Goal: Information Seeking & Learning: Learn about a topic

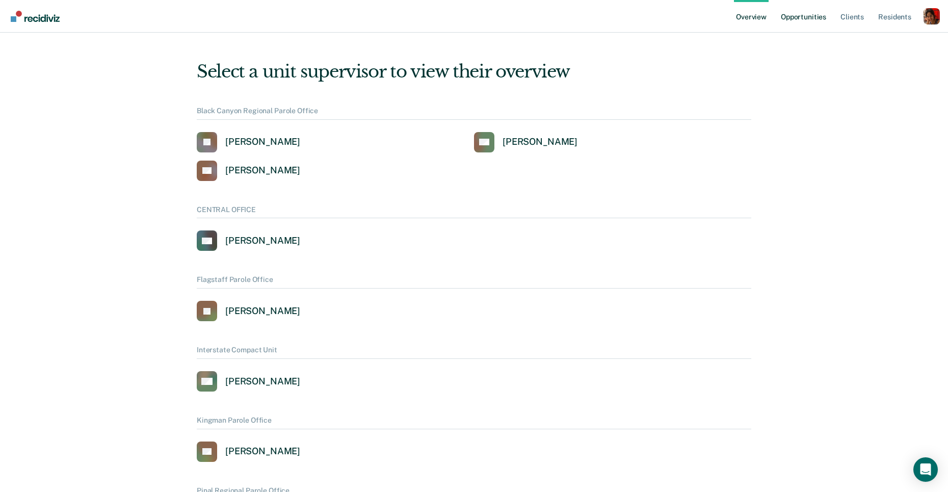
click at [797, 20] on link "Opportunities" at bounding box center [803, 16] width 49 height 33
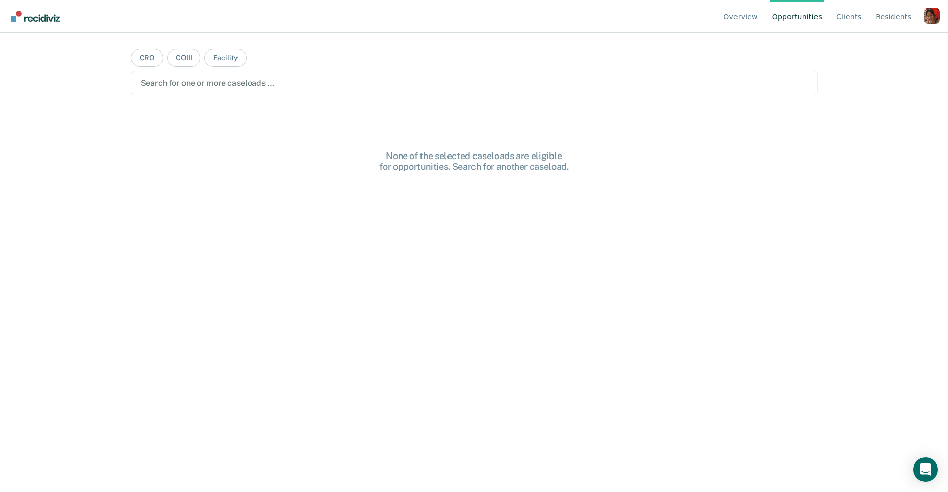
click at [929, 16] on div "Profile dropdown button" at bounding box center [931, 16] width 16 height 16
click at [883, 51] on link "Profile" at bounding box center [891, 47] width 66 height 9
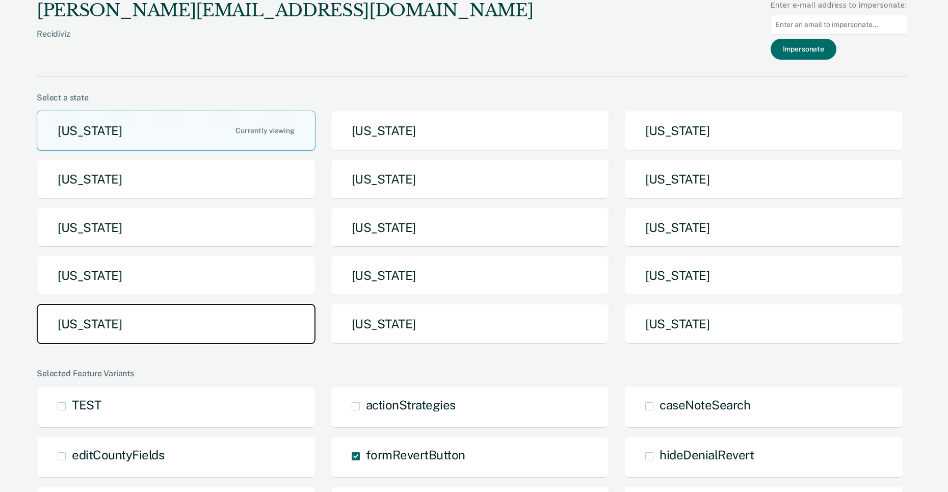
click at [217, 316] on button "[US_STATE]" at bounding box center [176, 324] width 279 height 40
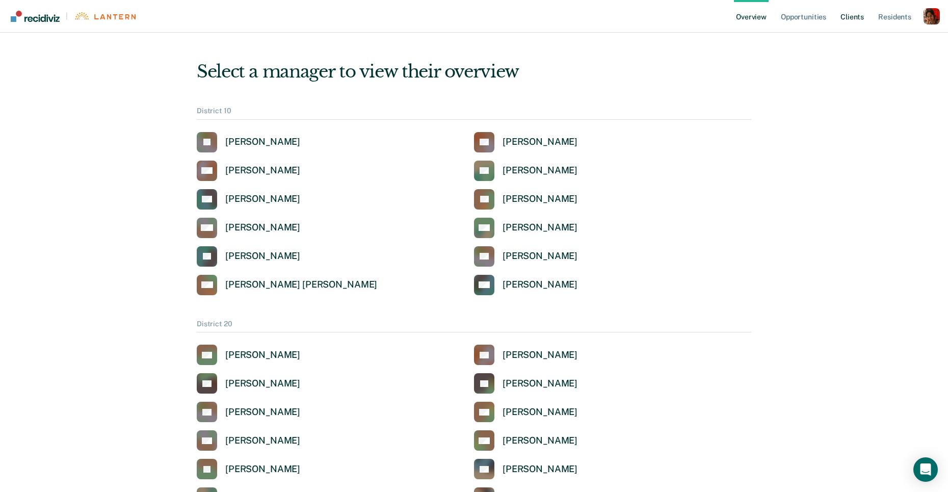
click at [850, 17] on link "Client s" at bounding box center [852, 16] width 28 height 33
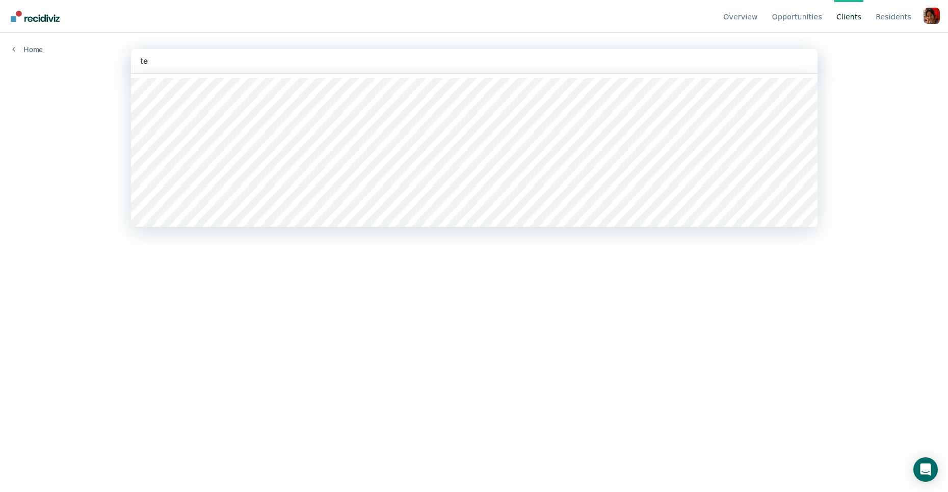
type input "t"
type input "tins"
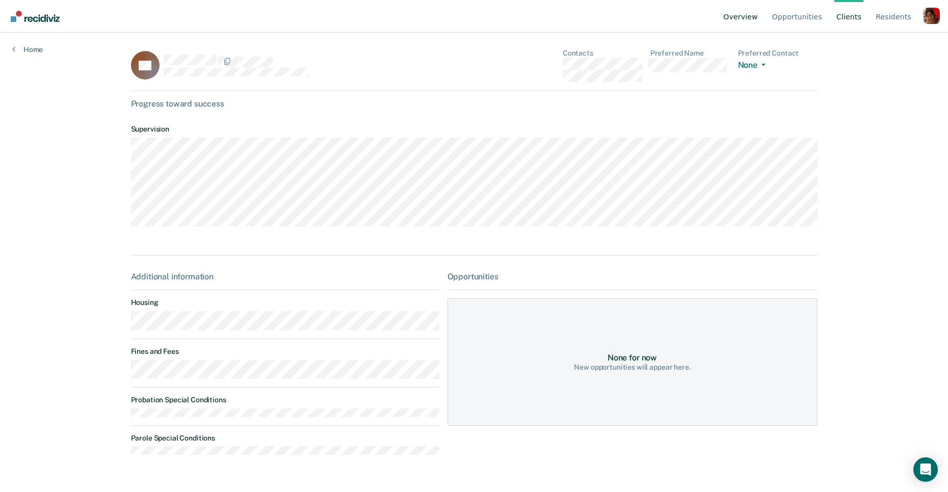
click at [758, 18] on link "Overview" at bounding box center [740, 16] width 39 height 33
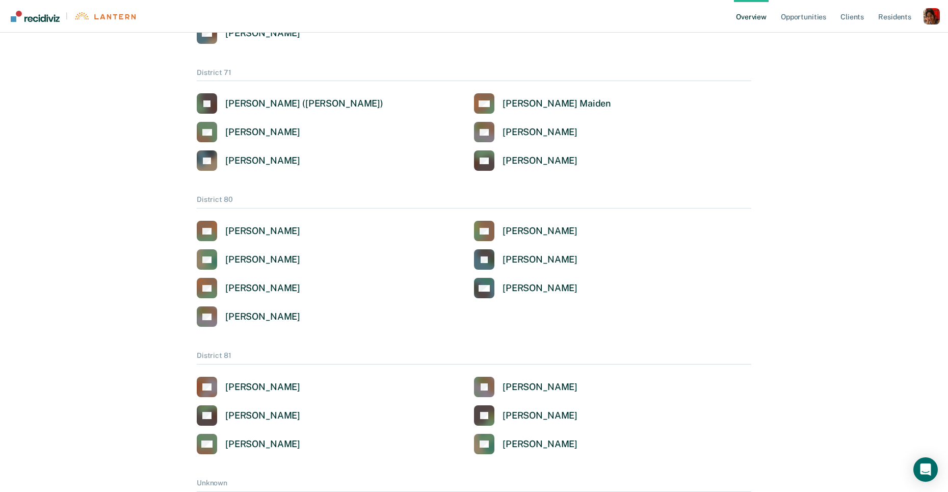
scroll to position [2185, 0]
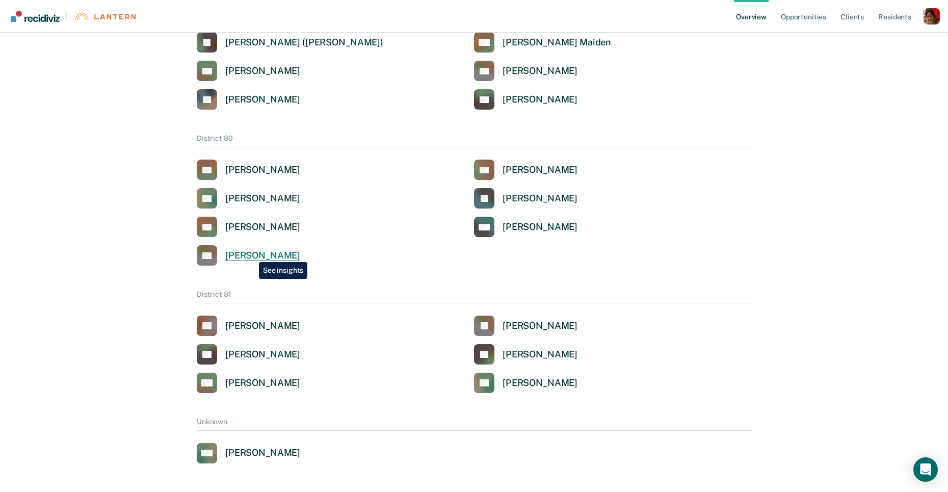
click at [251, 254] on div "[PERSON_NAME]" at bounding box center [262, 256] width 75 height 12
